Goal: Check status

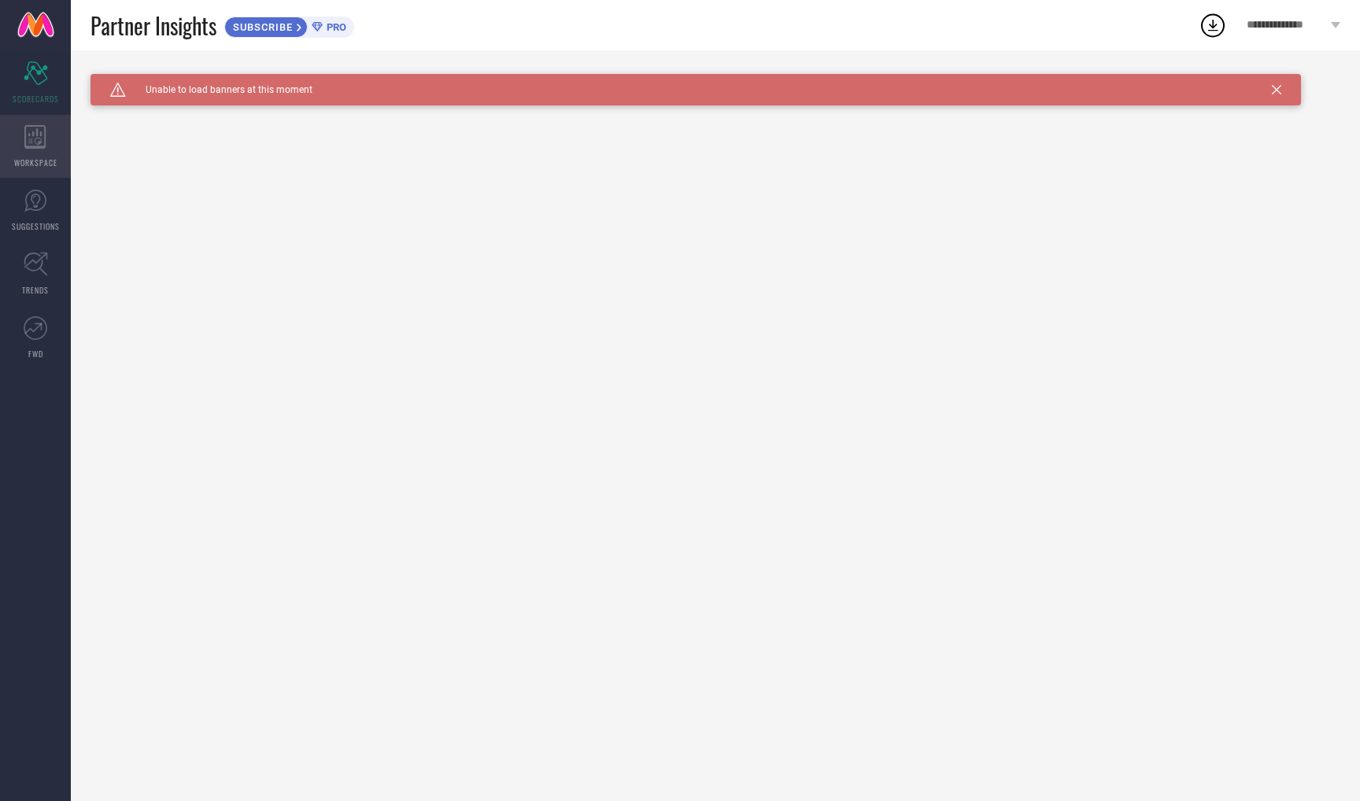
click at [44, 158] on span "WORKSPACE" at bounding box center [35, 163] width 43 height 12
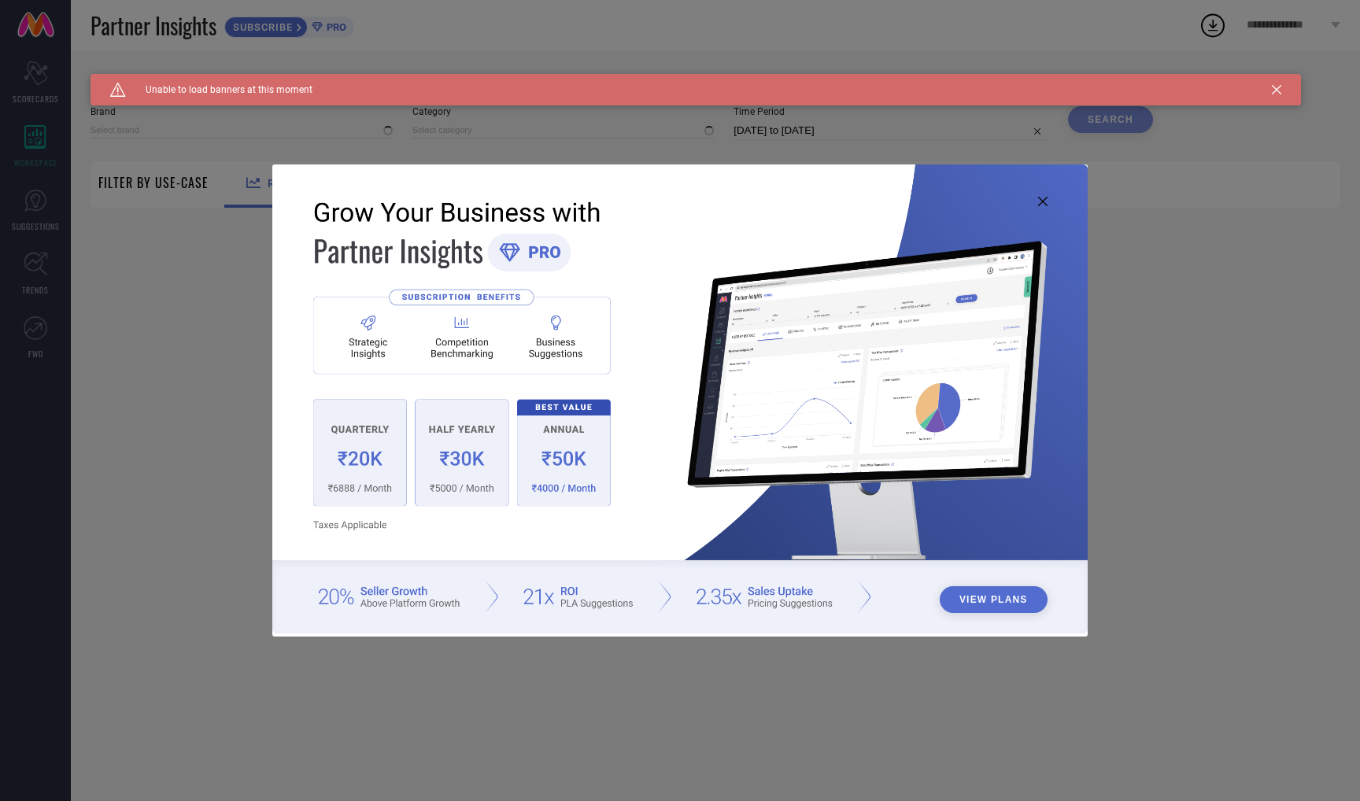
type input "1 STOP FASHION"
type input "All"
click at [1041, 202] on icon at bounding box center [1042, 201] width 9 height 9
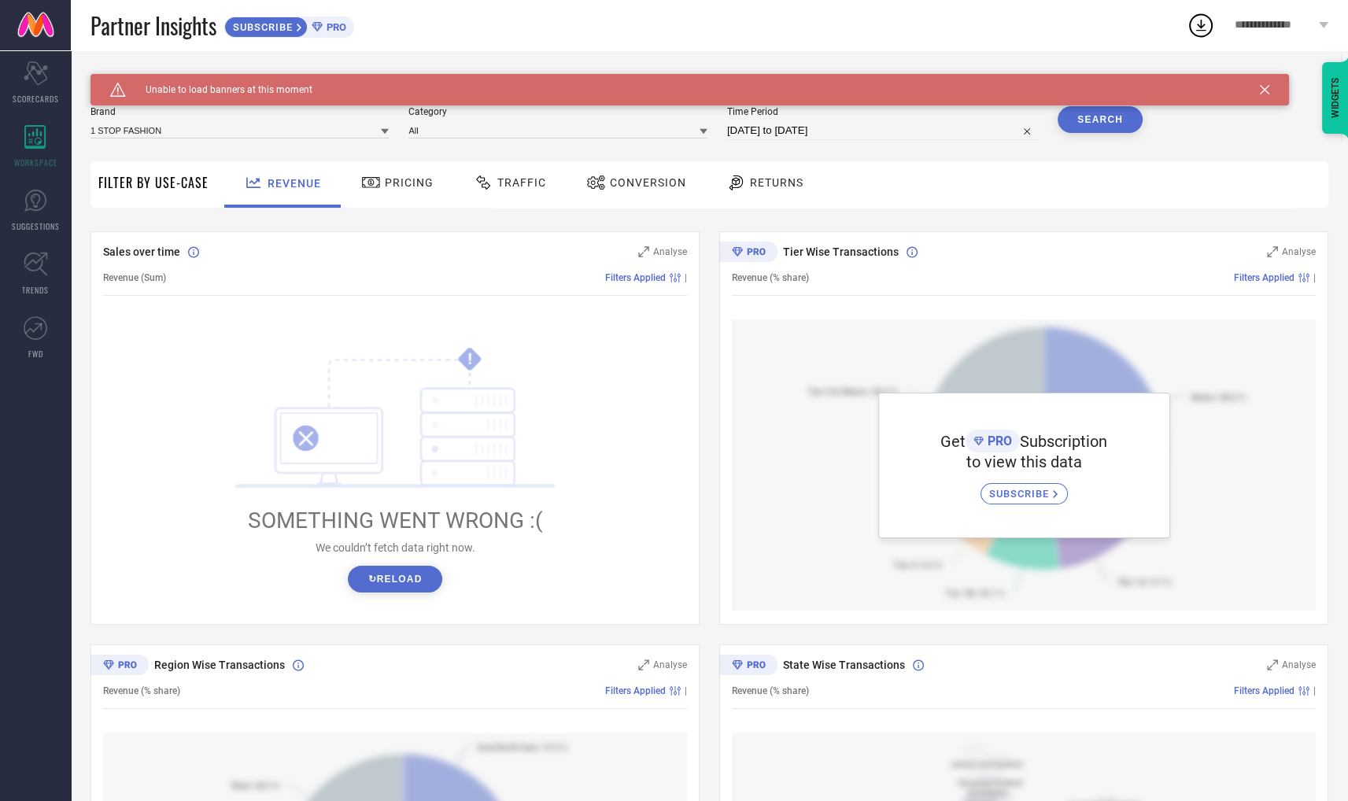
click at [387, 574] on button "↻ Reload" at bounding box center [395, 579] width 94 height 27
click at [412, 201] on div "Pricing" at bounding box center [398, 184] width 112 height 46
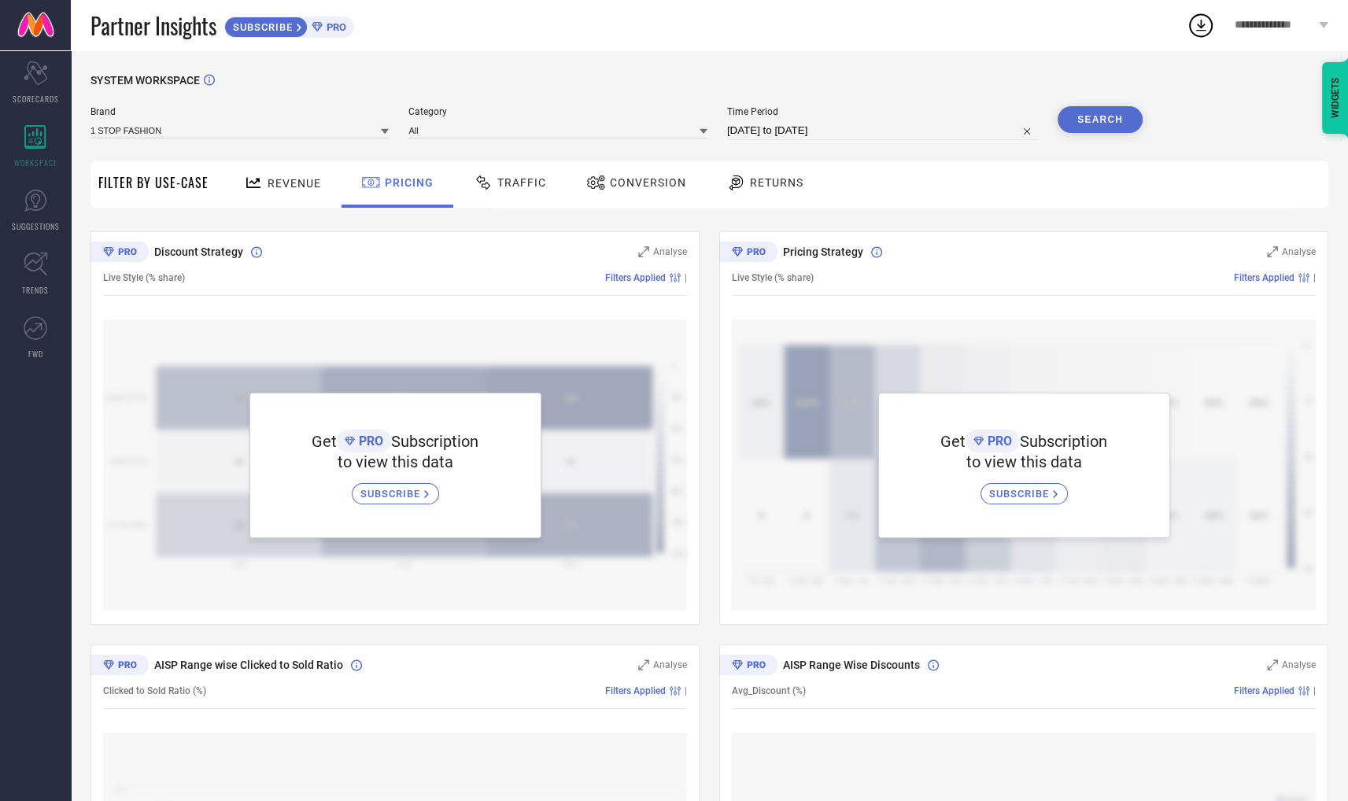
click at [504, 193] on div "Traffic" at bounding box center [510, 182] width 80 height 27
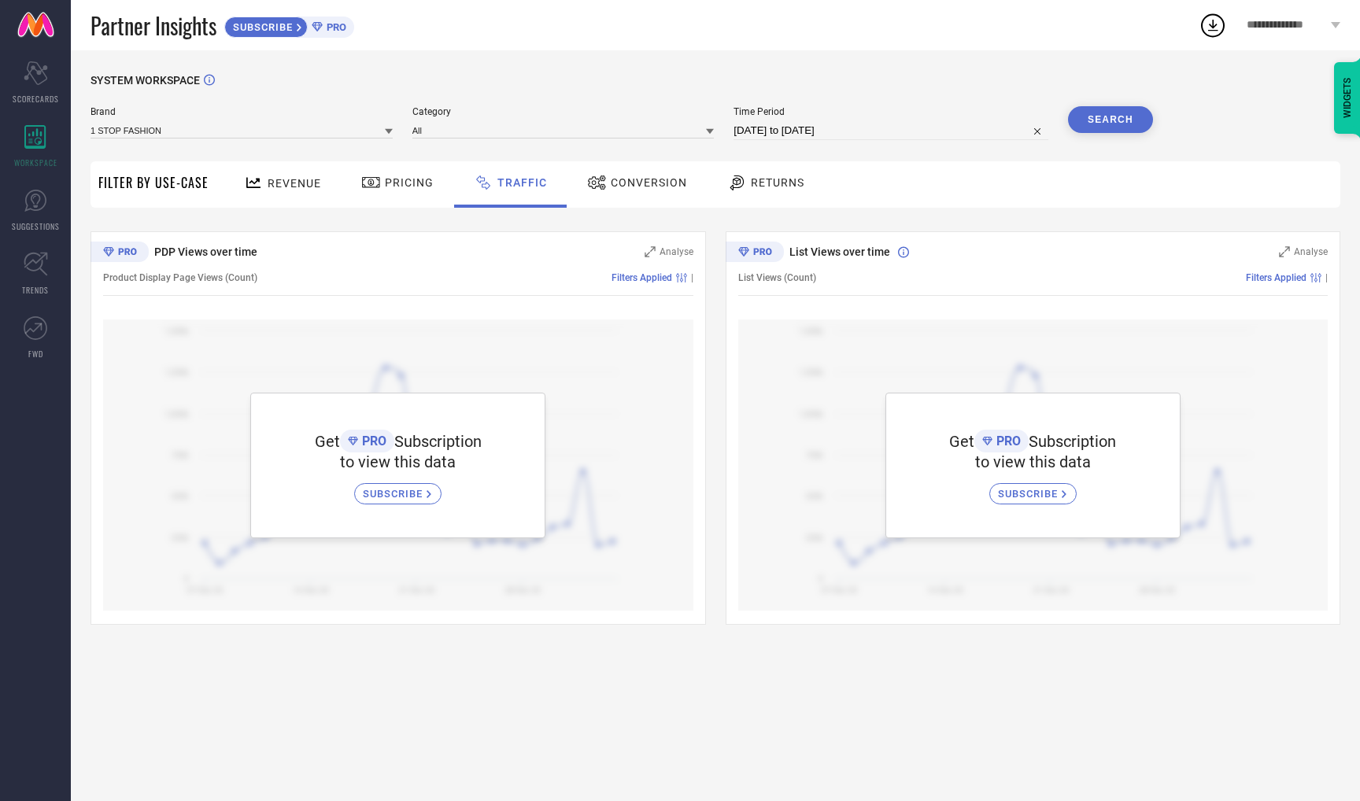
click at [274, 179] on span "Revenue" at bounding box center [295, 183] width 54 height 13
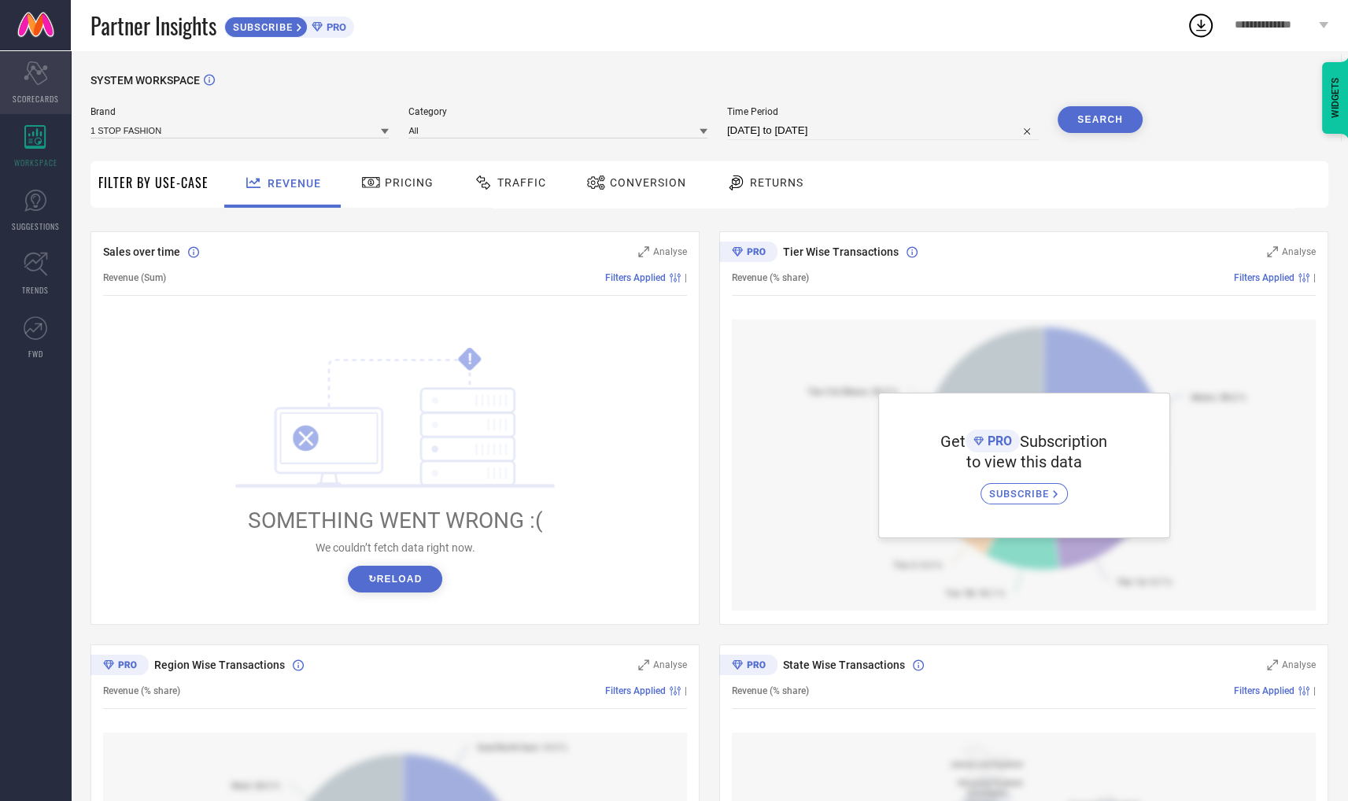
click at [38, 83] on icon "Scorecard" at bounding box center [36, 73] width 24 height 24
